Goal: Task Accomplishment & Management: Manage account settings

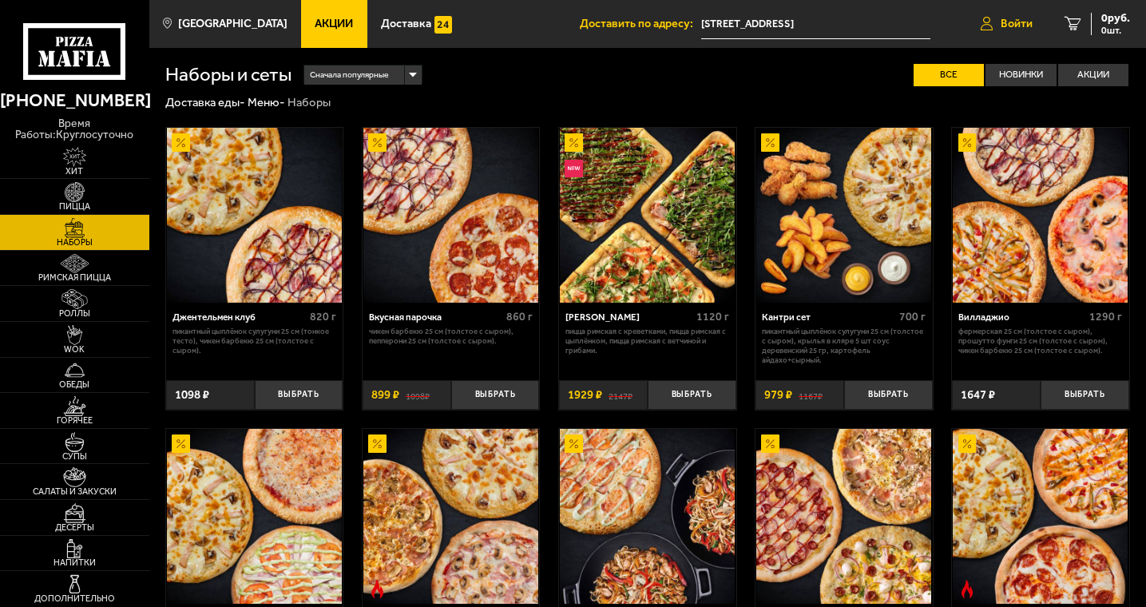
click at [987, 27] on icon at bounding box center [986, 24] width 12 height 14
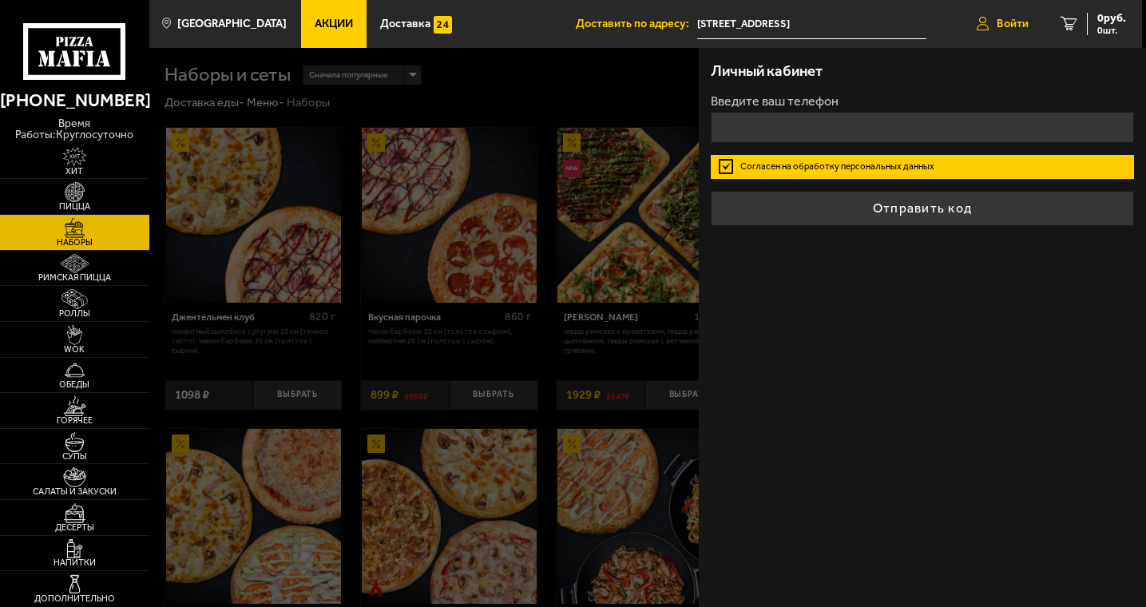
type input "+7 ( ) - -"
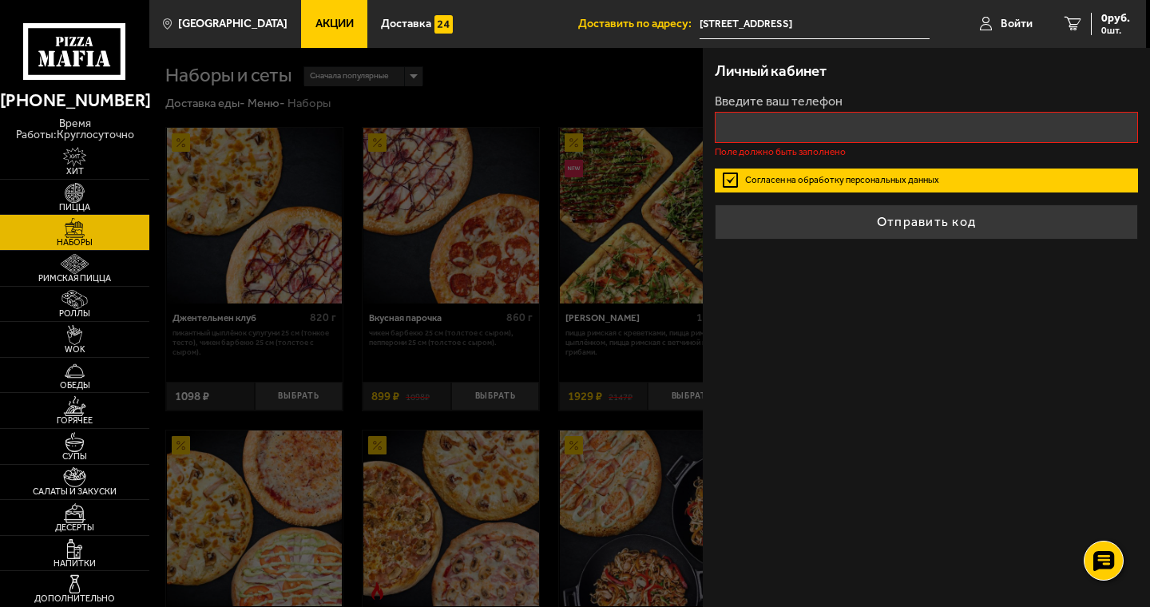
click at [492, 22] on ul "Акции Доставка" at bounding box center [439, 24] width 276 height 48
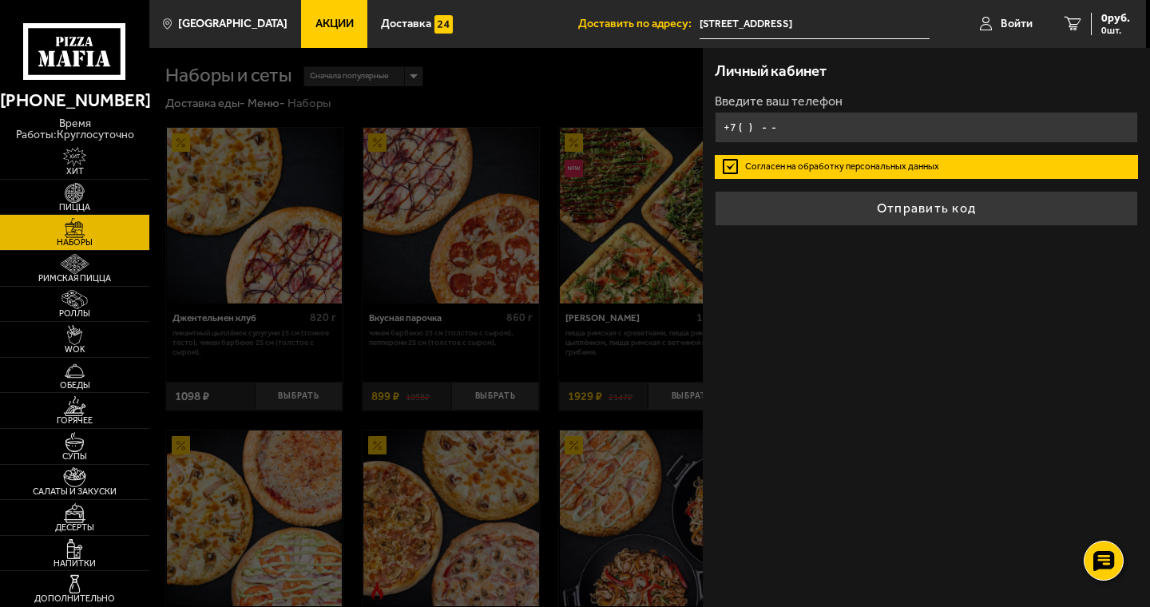
click at [766, 129] on input "+7 ( ) - -" at bounding box center [925, 127] width 423 height 31
type input "+7 ( ) - -"
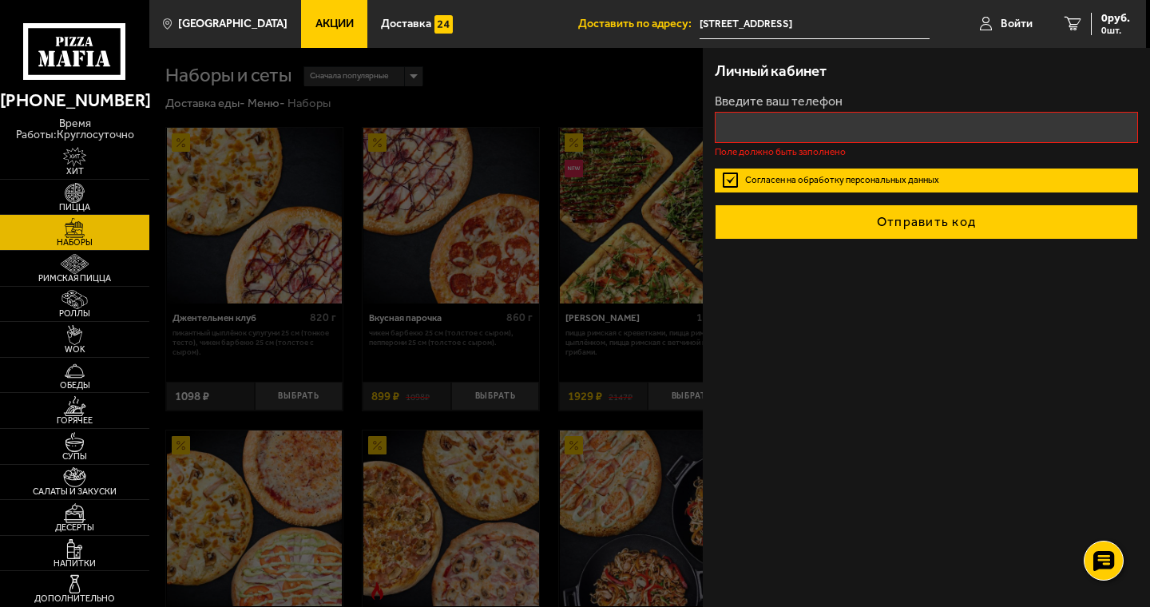
click at [920, 209] on button "Отправить код" at bounding box center [925, 221] width 423 height 35
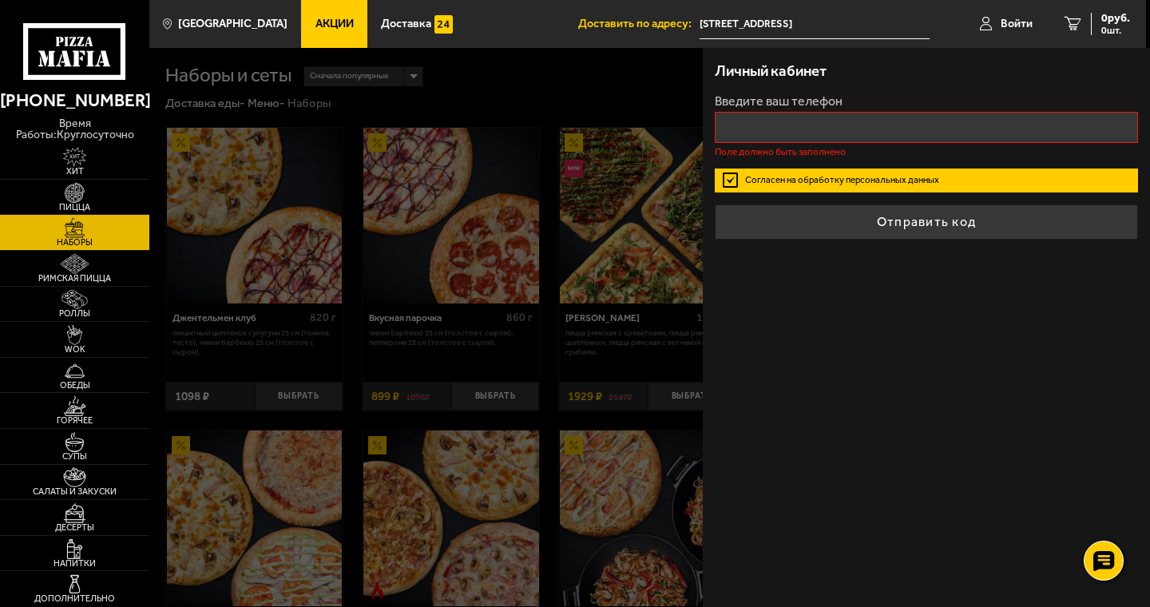
type input "+7 ( ) - -"
click at [771, 133] on input "+7 ( ) - -" at bounding box center [925, 127] width 423 height 31
type input "+7 ( ) - -"
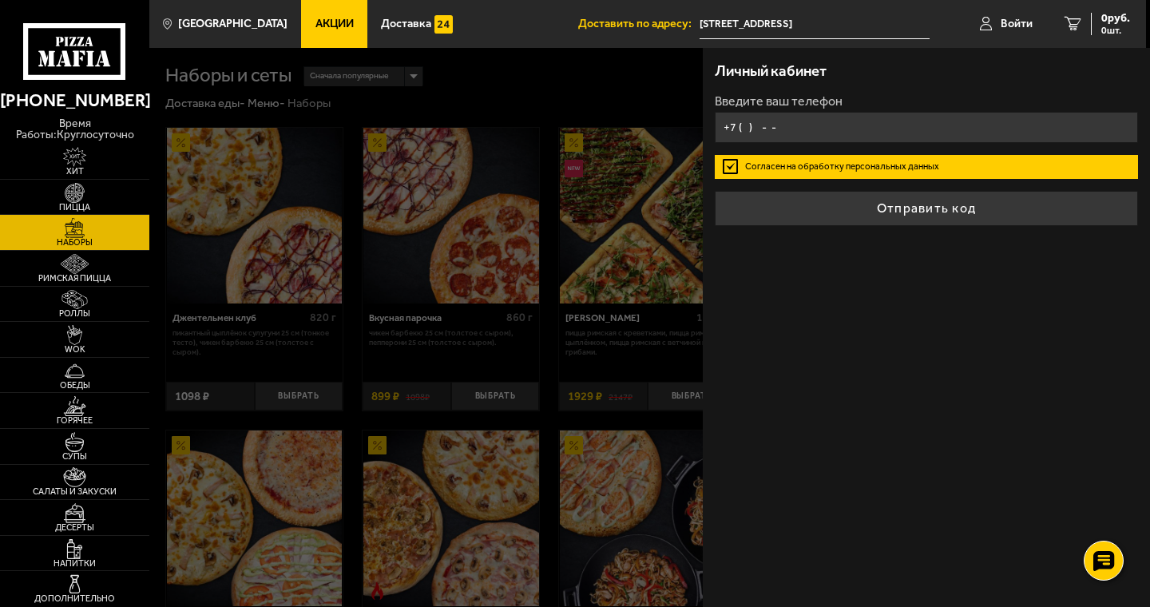
click at [783, 129] on input "+7 ( ) - -" at bounding box center [925, 127] width 423 height 31
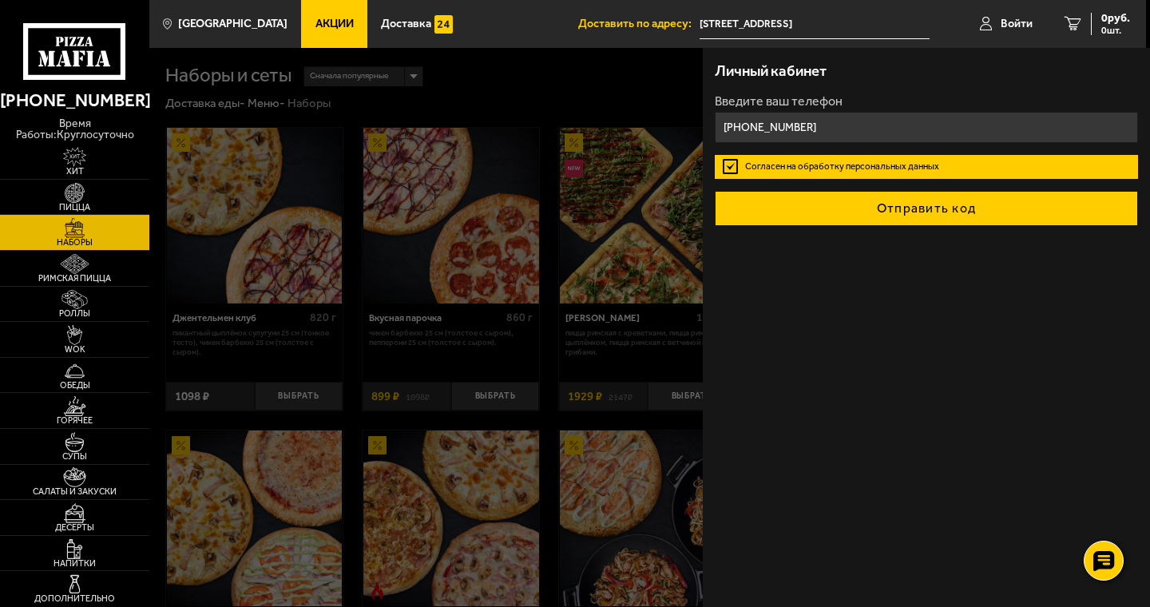
type input "[PHONE_NUMBER]"
click at [904, 210] on button "Отправить код" at bounding box center [925, 208] width 423 height 35
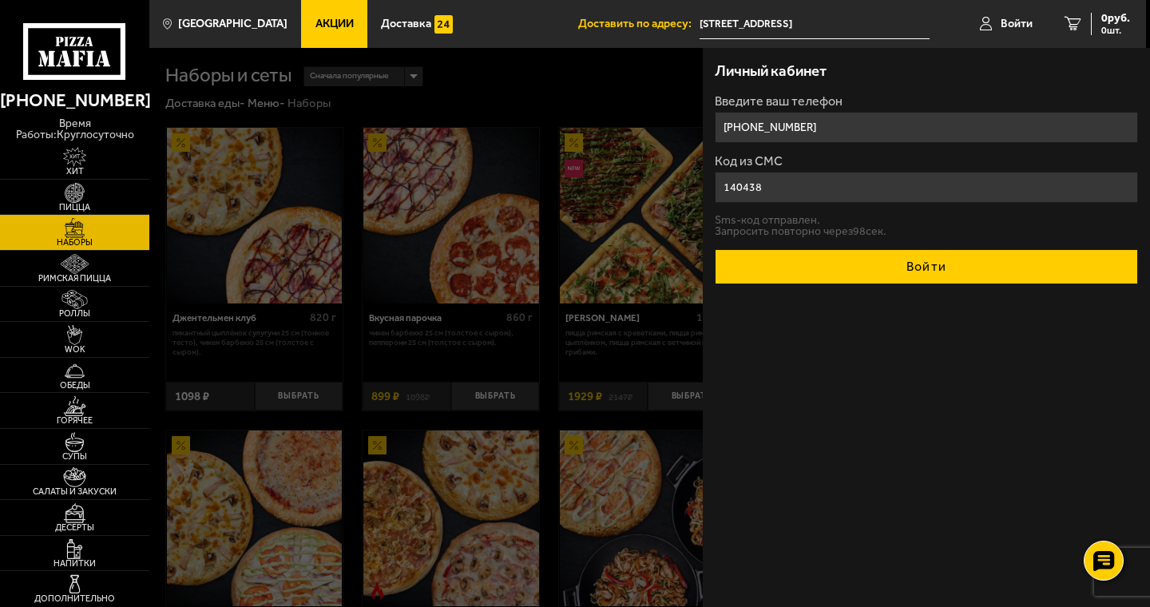
type input "140438"
click at [936, 272] on button "Войти" at bounding box center [925, 266] width 423 height 35
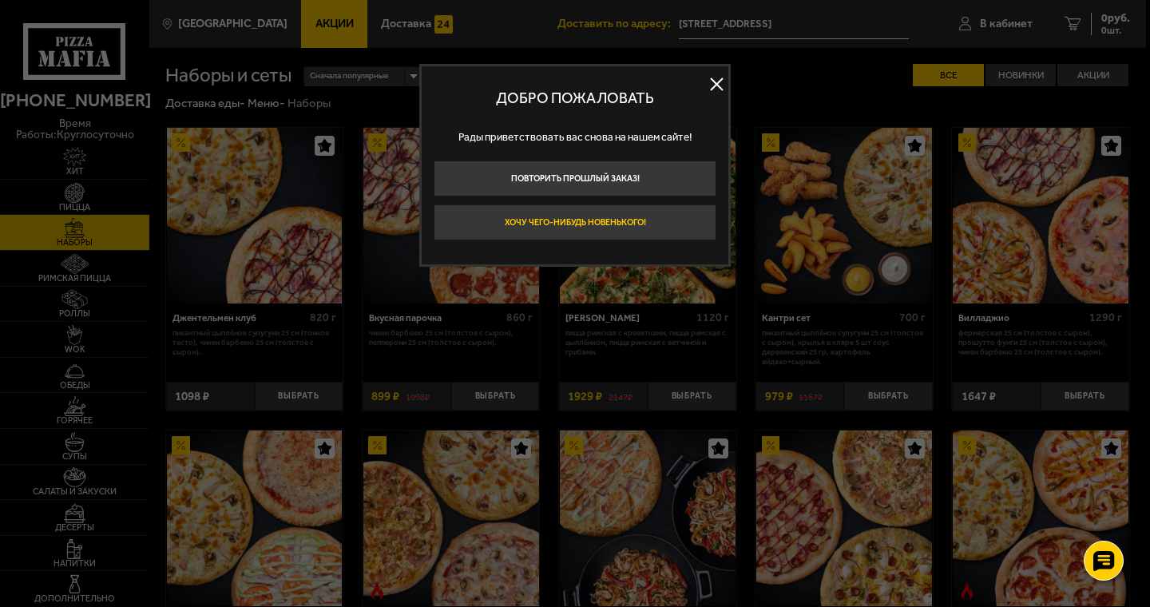
click at [565, 225] on button "Хочу чего-нибудь новенького!" at bounding box center [574, 222] width 283 height 36
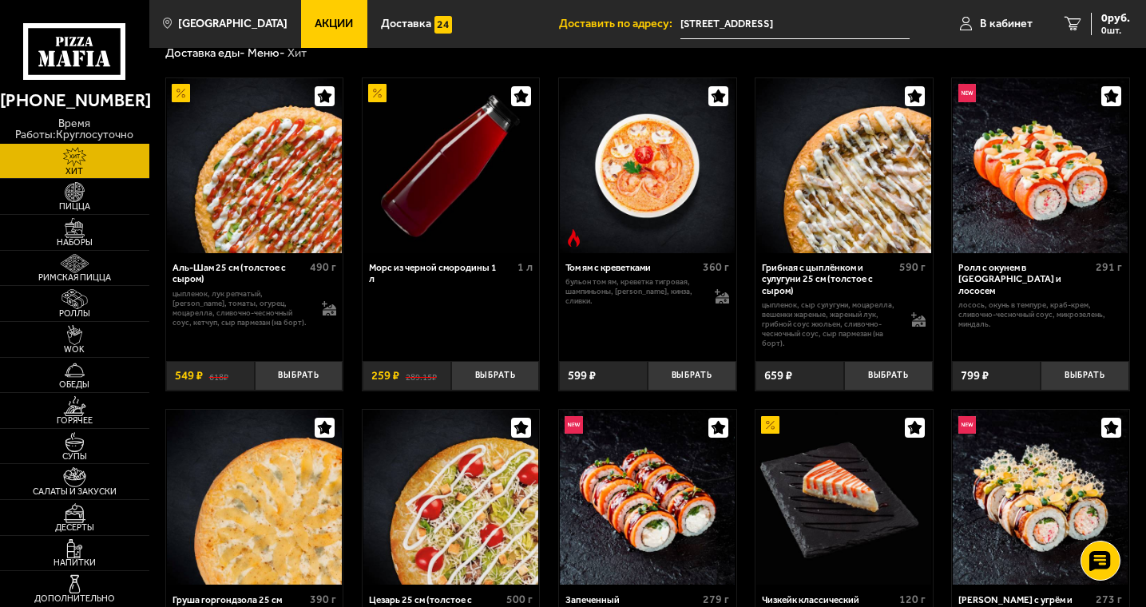
scroll to position [80, 0]
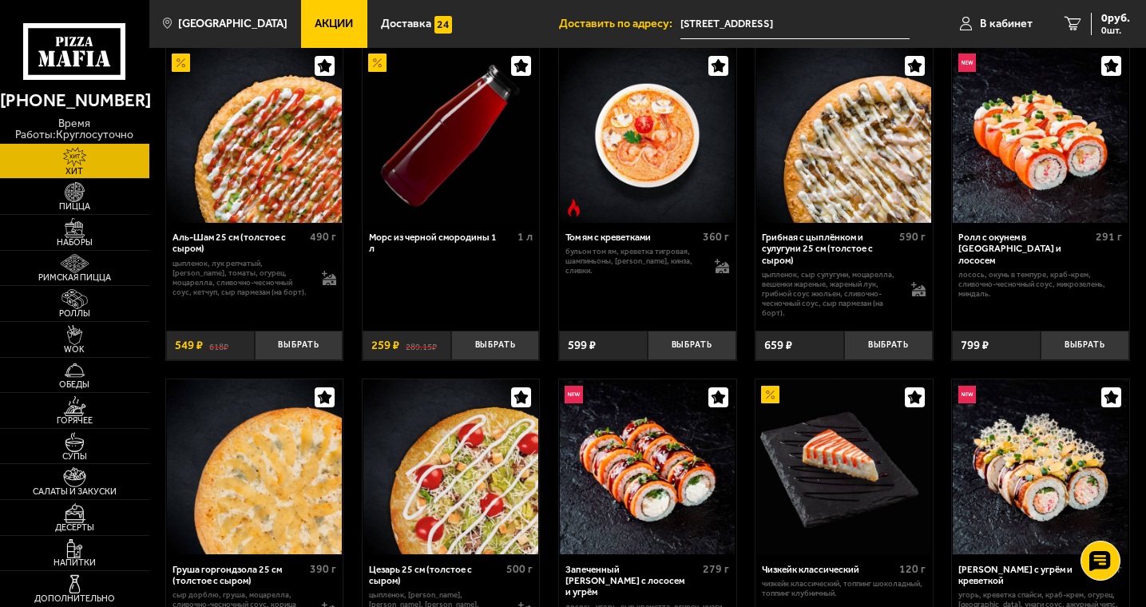
click at [815, 26] on input "[STREET_ADDRESS]" at bounding box center [794, 25] width 229 height 30
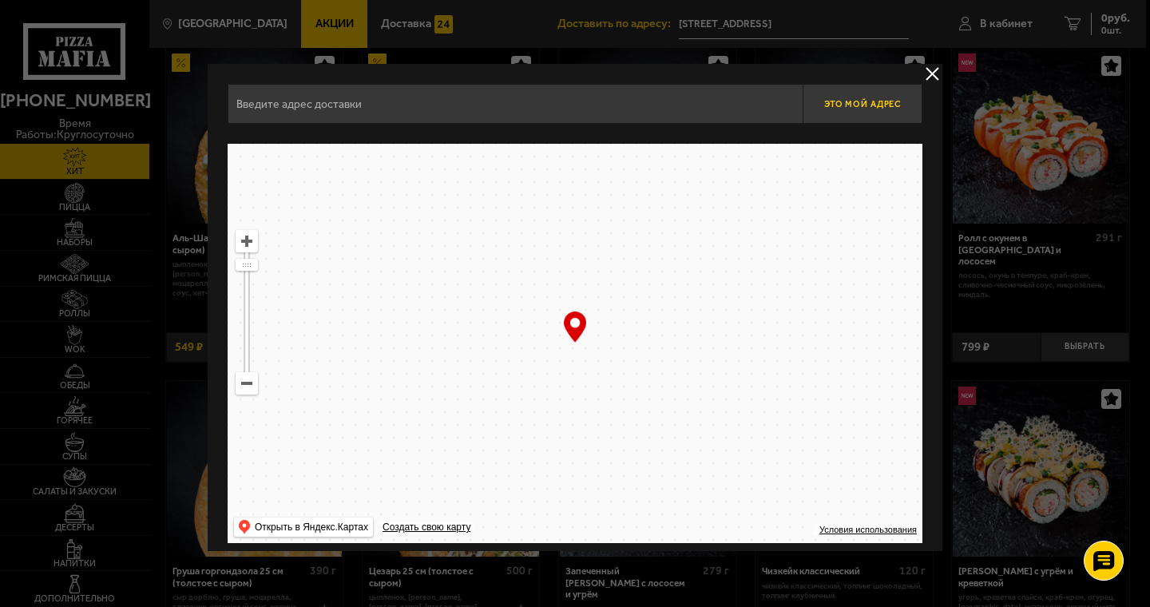
type input "[STREET_ADDRESS]"
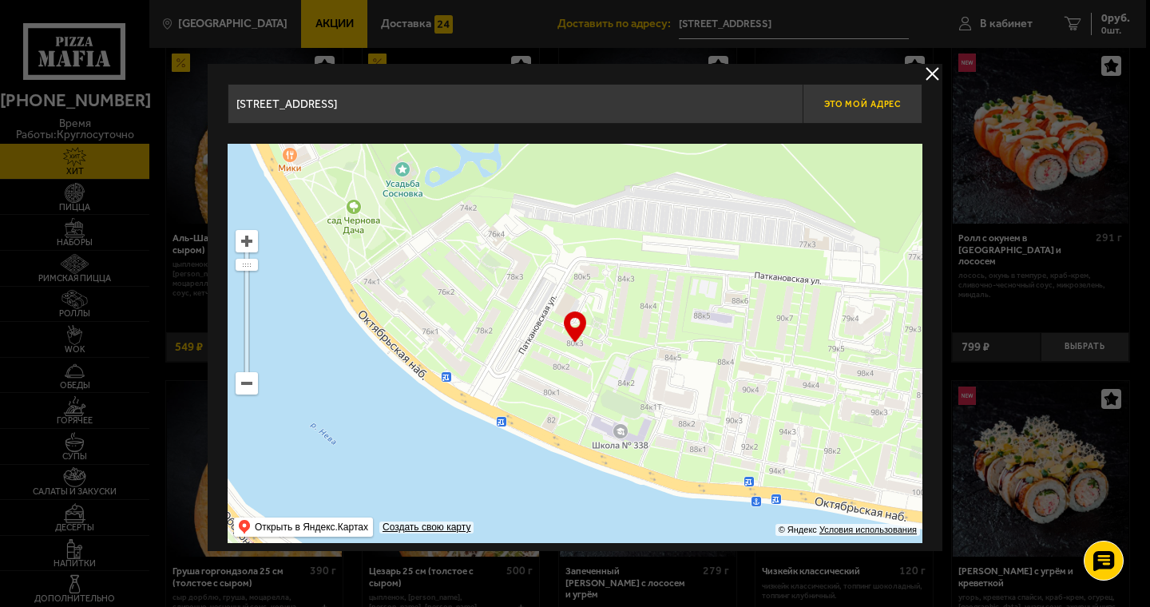
click at [860, 106] on span "Это мой адрес" at bounding box center [862, 104] width 77 height 10
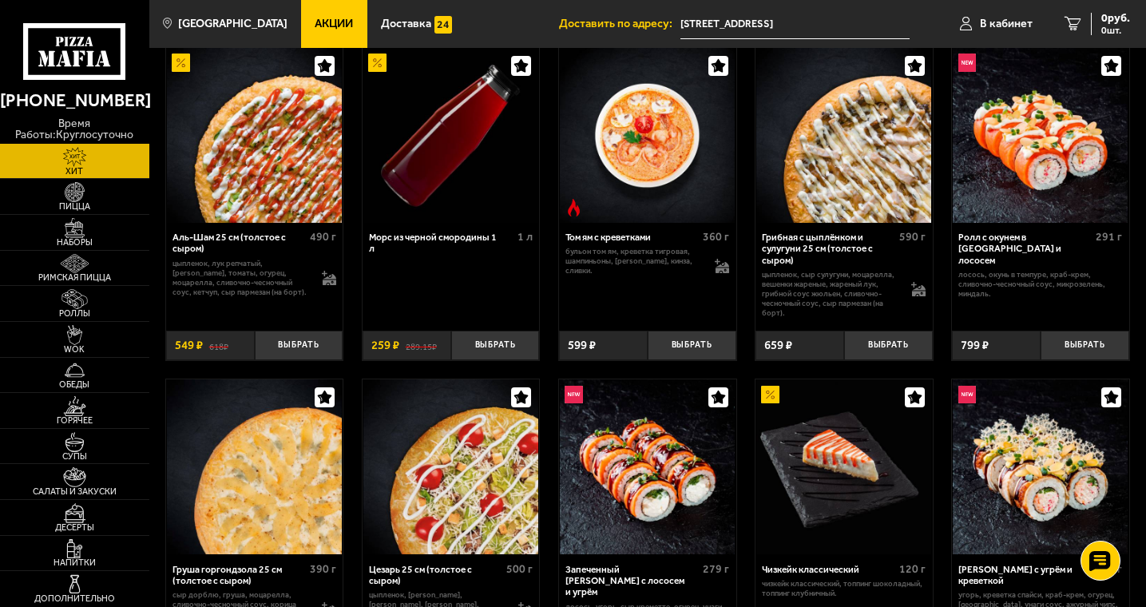
click at [821, 30] on input "[STREET_ADDRESS]" at bounding box center [794, 25] width 229 height 30
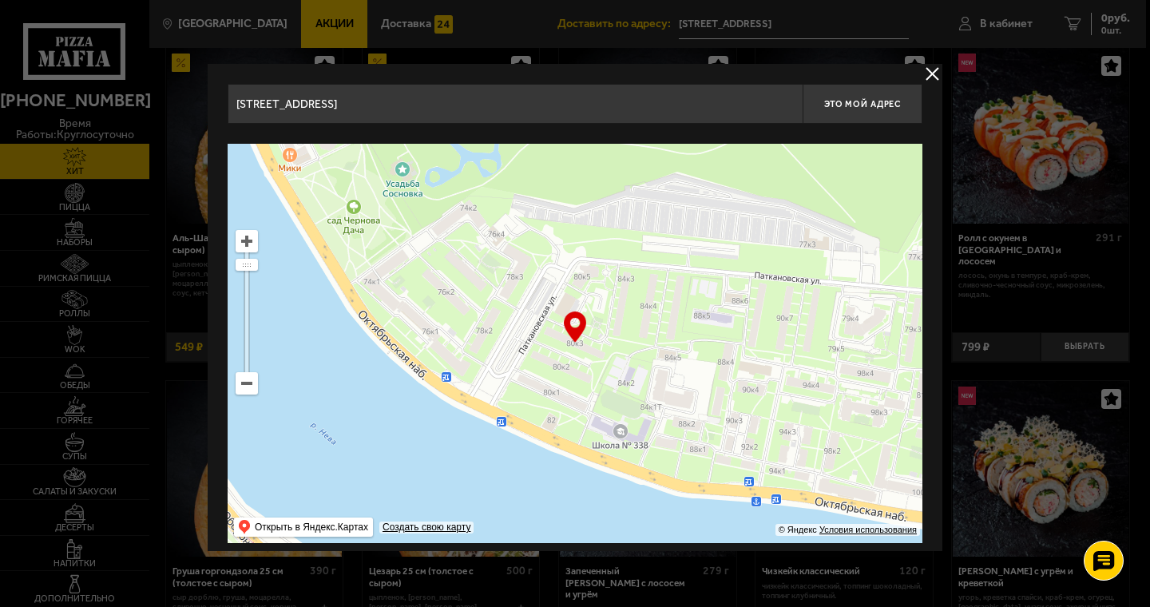
click at [576, 343] on ymaps at bounding box center [575, 343] width 695 height 399
click at [867, 101] on span "Это мой адрес" at bounding box center [862, 104] width 77 height 10
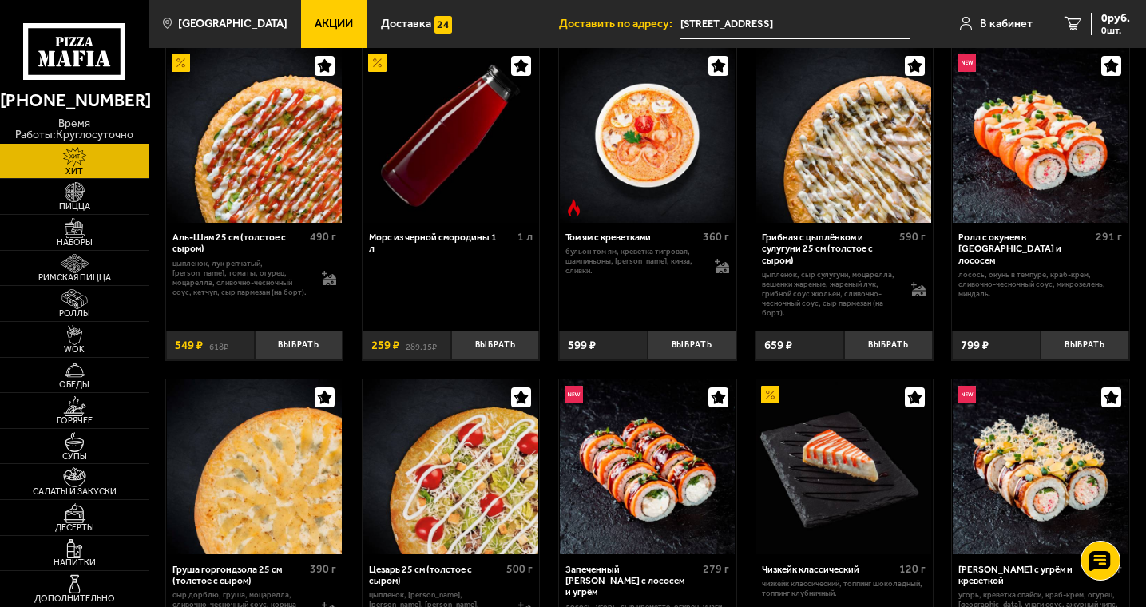
click at [833, 28] on input "[STREET_ADDRESS]" at bounding box center [794, 25] width 229 height 30
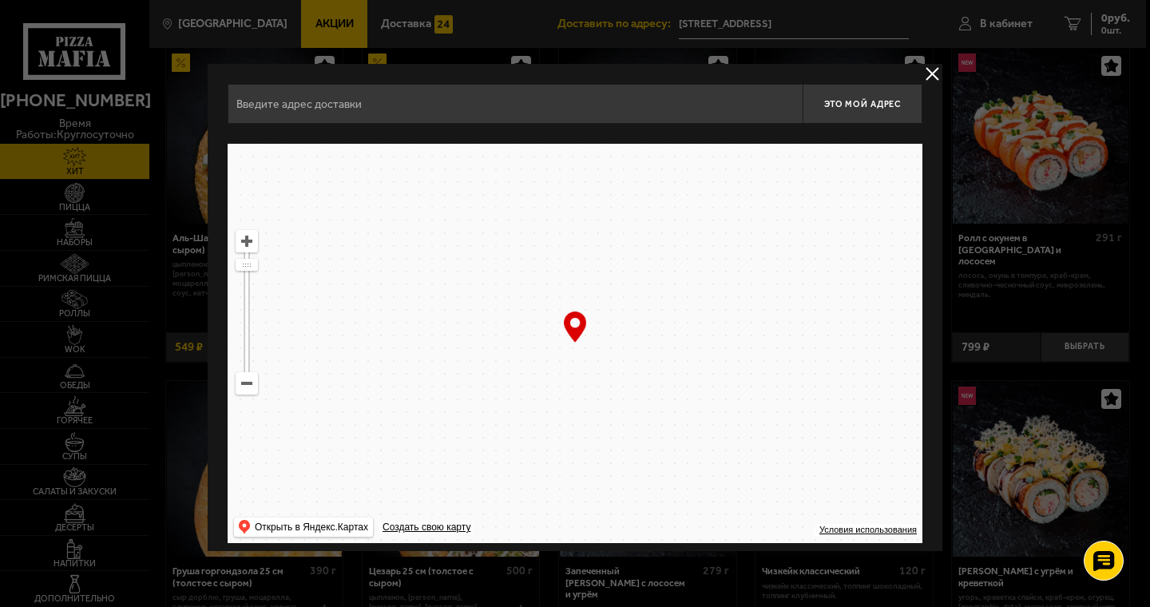
type input "[STREET_ADDRESS]"
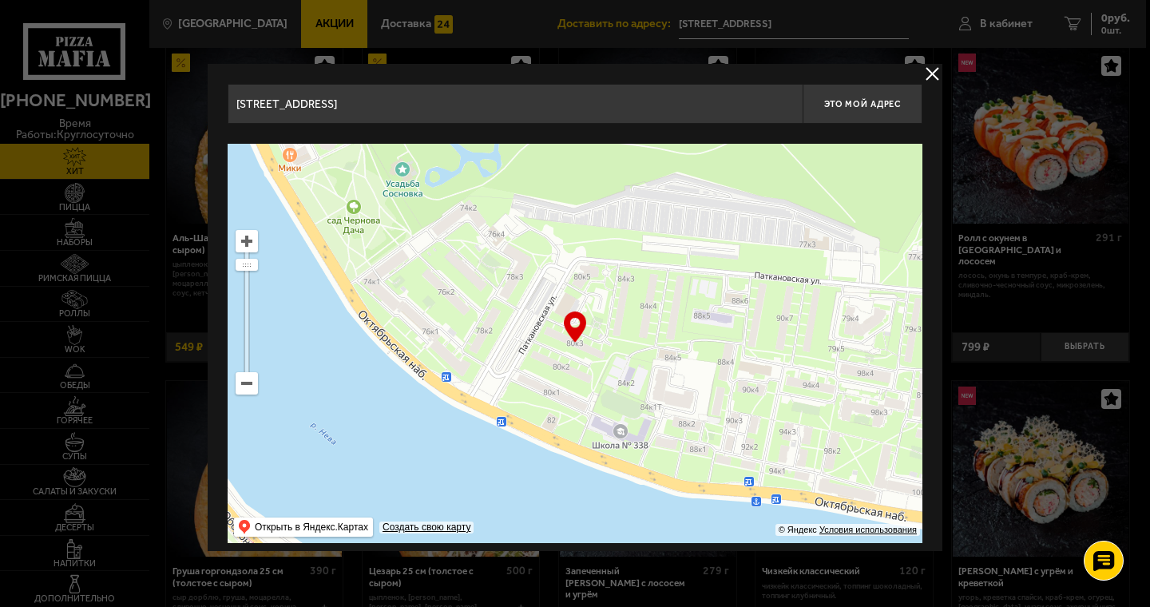
click at [934, 71] on button "delivery type" at bounding box center [932, 74] width 20 height 20
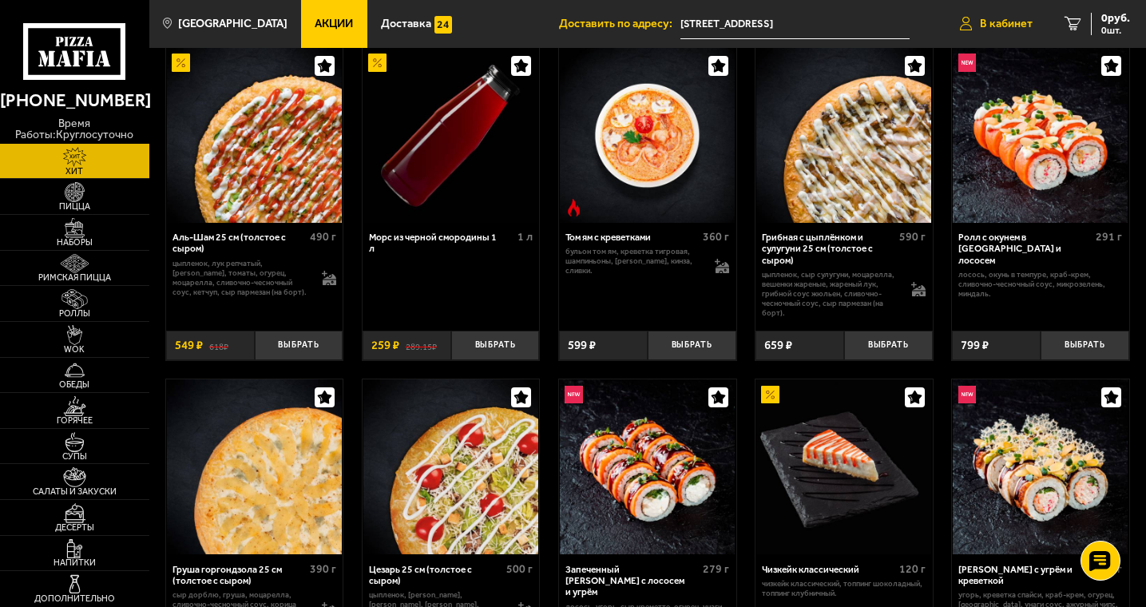
click at [988, 25] on span "В кабинет" at bounding box center [1006, 23] width 53 height 11
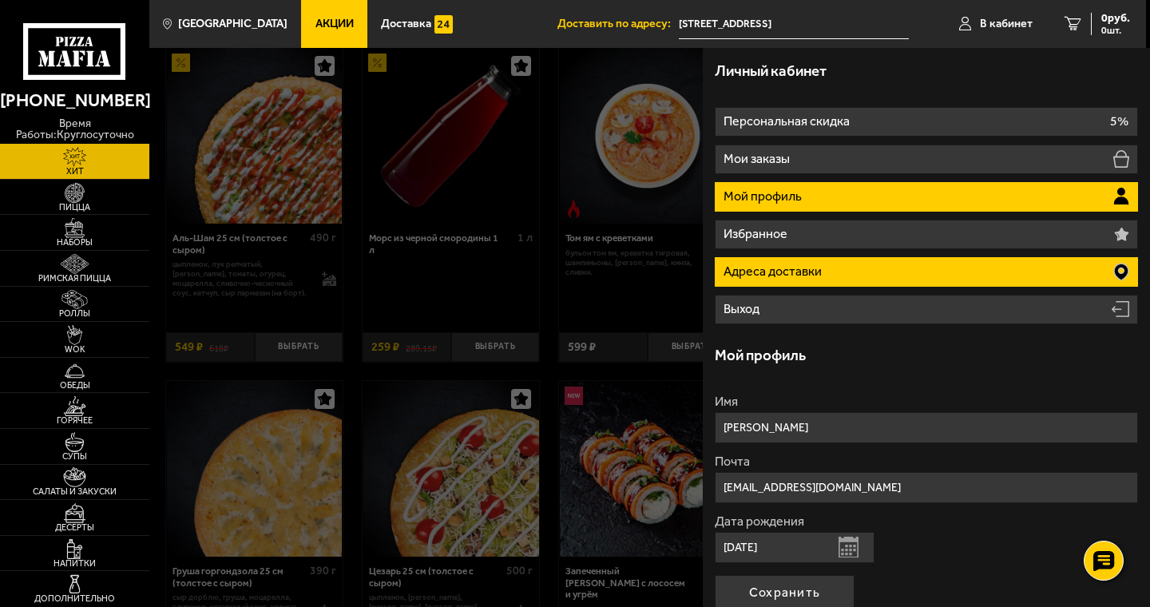
click at [893, 271] on li "Адреса доставки" at bounding box center [925, 272] width 423 height 30
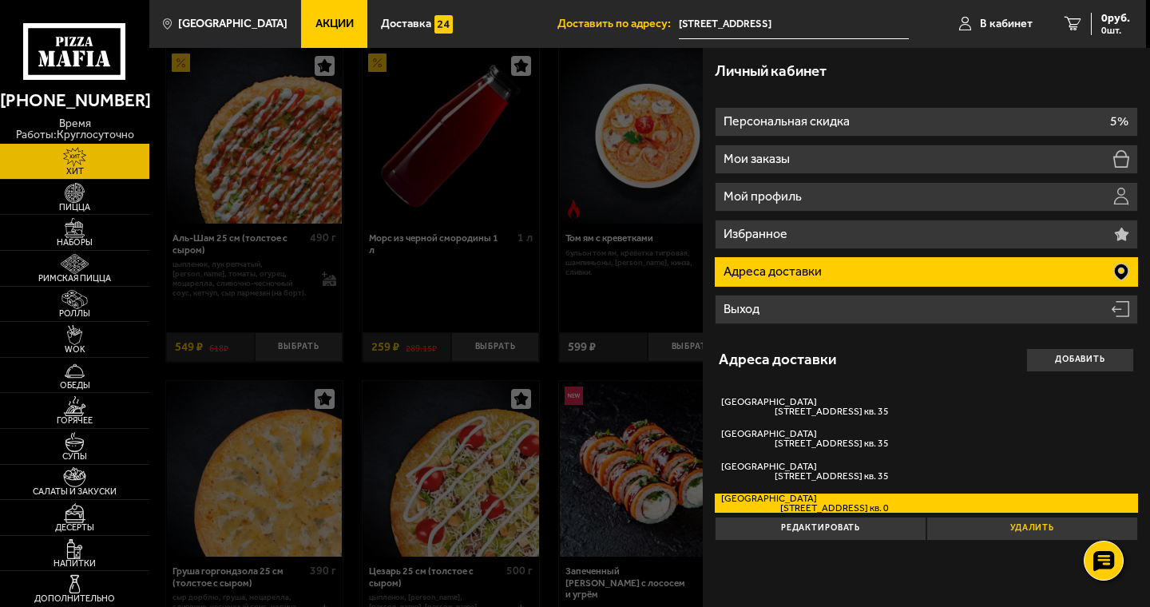
click at [1027, 525] on button "Удалить" at bounding box center [1032, 529] width 212 height 24
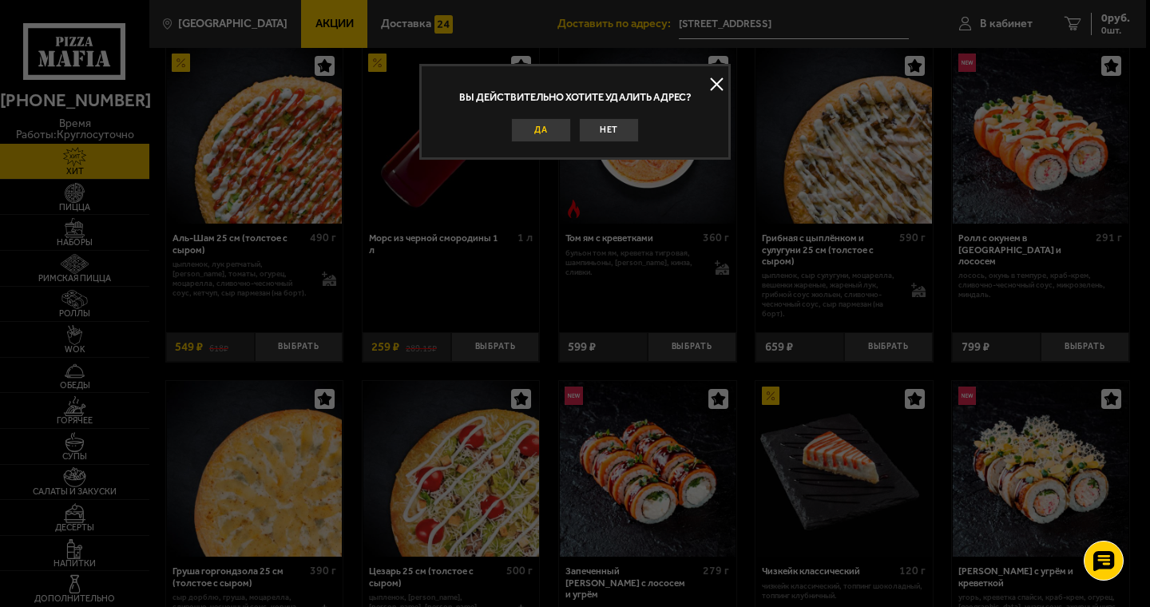
click at [530, 129] on button "Да" at bounding box center [541, 130] width 60 height 24
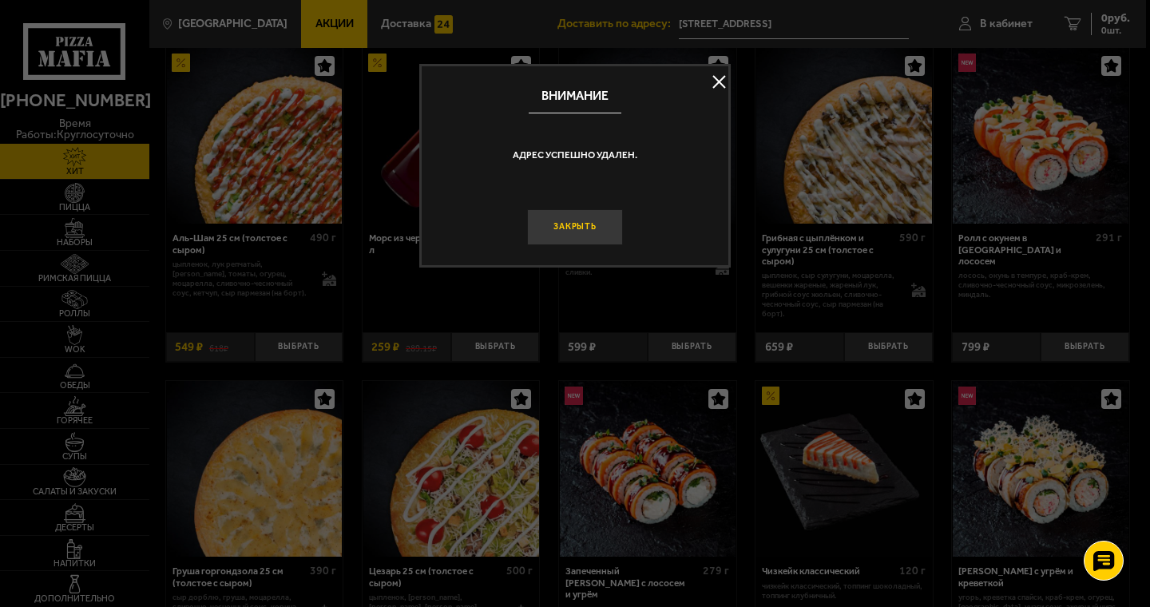
click at [580, 232] on button "Закрыть" at bounding box center [575, 227] width 96 height 36
